Goal: Task Accomplishment & Management: Use online tool/utility

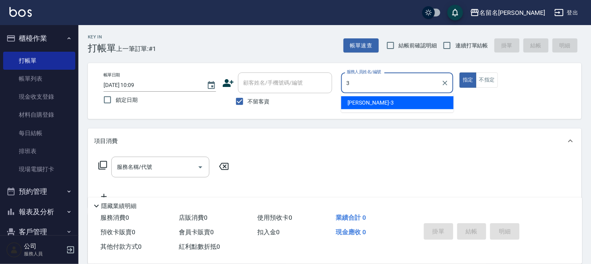
type input "[PERSON_NAME]-3"
type button "true"
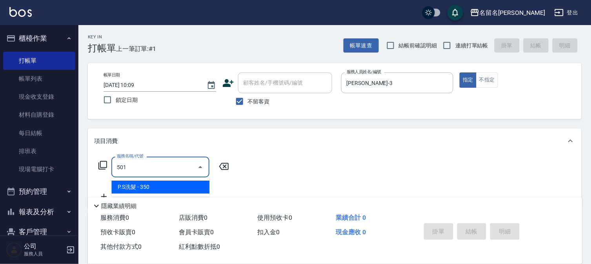
type input "P.S洗髮(501)"
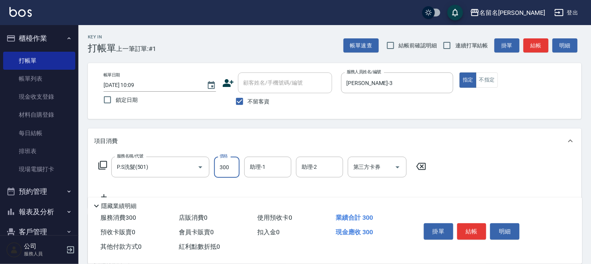
type input "300"
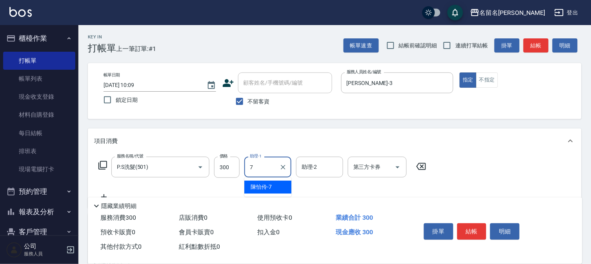
type input "[PERSON_NAME]-7"
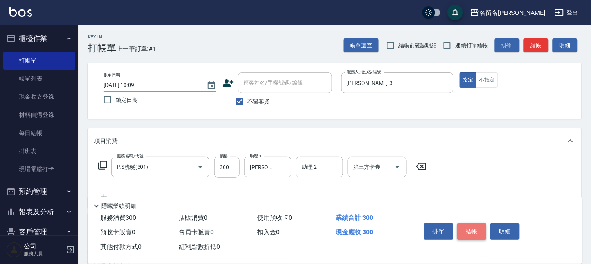
click at [483, 226] on button "結帳" at bounding box center [471, 231] width 29 height 16
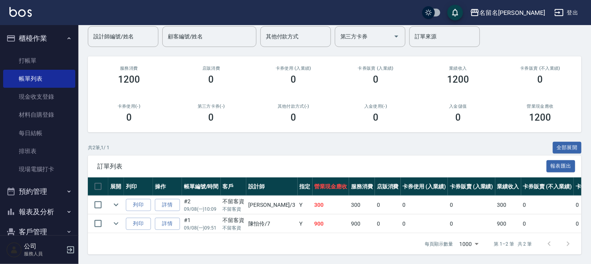
scroll to position [71, 0]
click at [45, 64] on link "打帳單" at bounding box center [39, 61] width 72 height 18
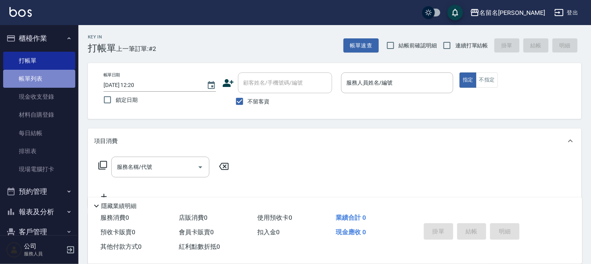
click at [54, 77] on link "帳單列表" at bounding box center [39, 79] width 72 height 18
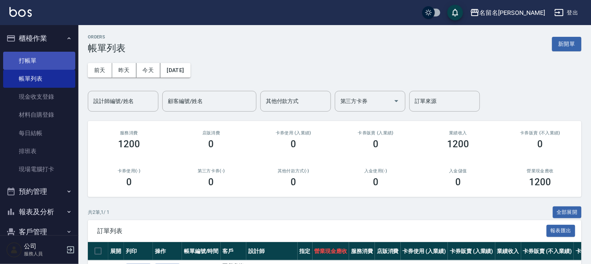
click at [67, 58] on link "打帳單" at bounding box center [39, 61] width 72 height 18
